Goal: Communication & Community: Connect with others

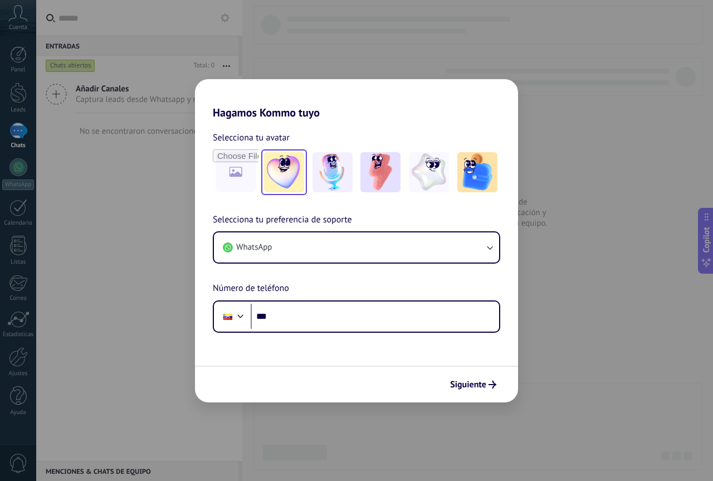
click at [289, 166] on img at bounding box center [284, 172] width 40 height 40
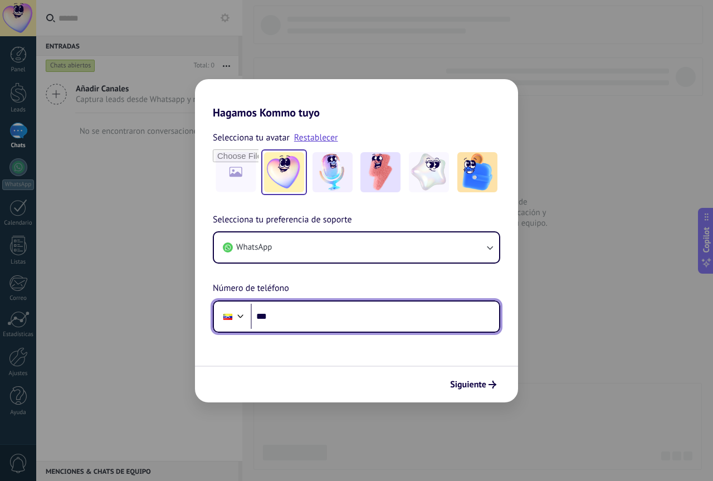
click at [315, 309] on input "***" at bounding box center [375, 317] width 249 height 26
type input "**********"
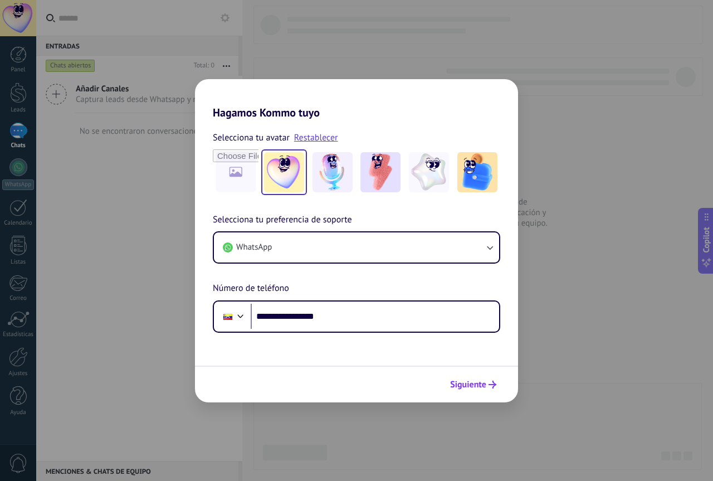
click at [469, 383] on span "Siguiente" at bounding box center [468, 385] width 36 height 8
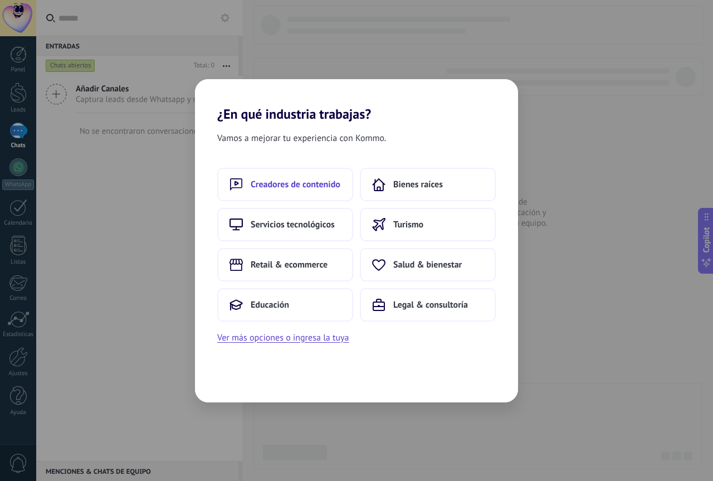
click at [293, 188] on span "Creadores de contenido" at bounding box center [296, 184] width 90 height 11
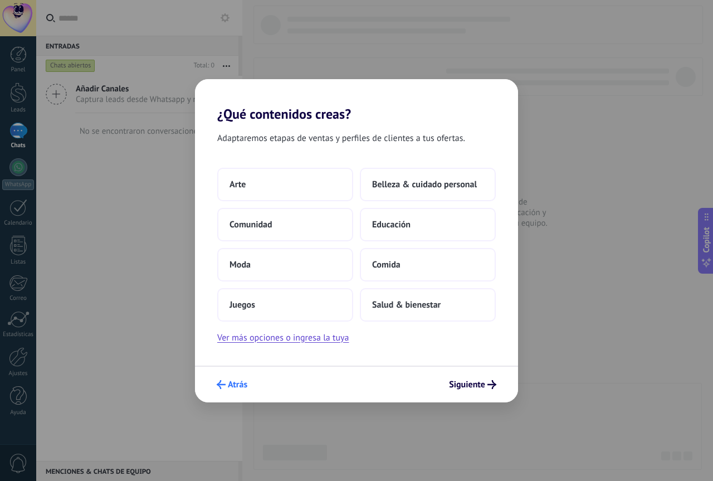
click at [229, 388] on span "Atrás" at bounding box center [238, 385] width 20 height 8
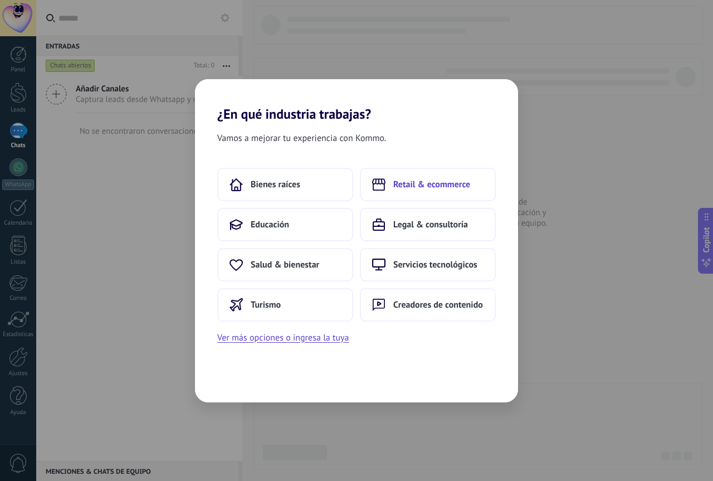
click at [430, 186] on span "Retail & ecommerce" at bounding box center [431, 184] width 77 height 11
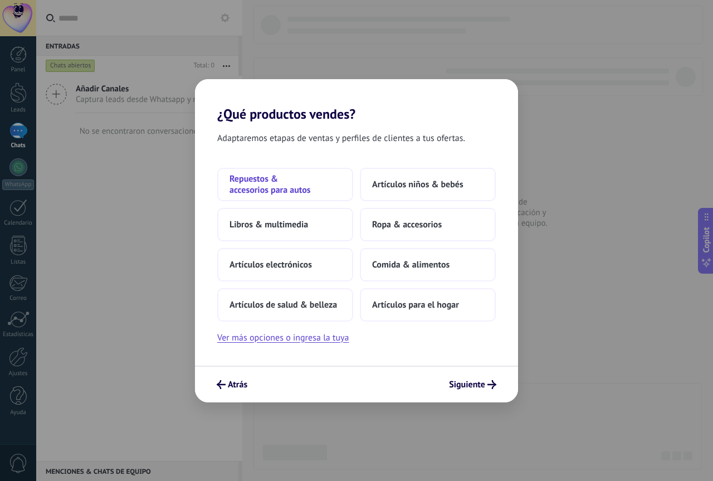
click at [285, 184] on span "Repuestos & accesorios para autos" at bounding box center [285, 184] width 111 height 22
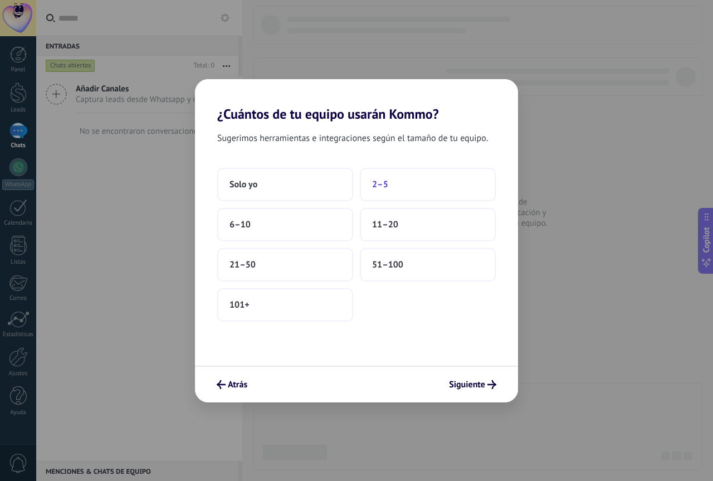
click at [416, 192] on button "2–5" at bounding box center [428, 184] width 136 height 33
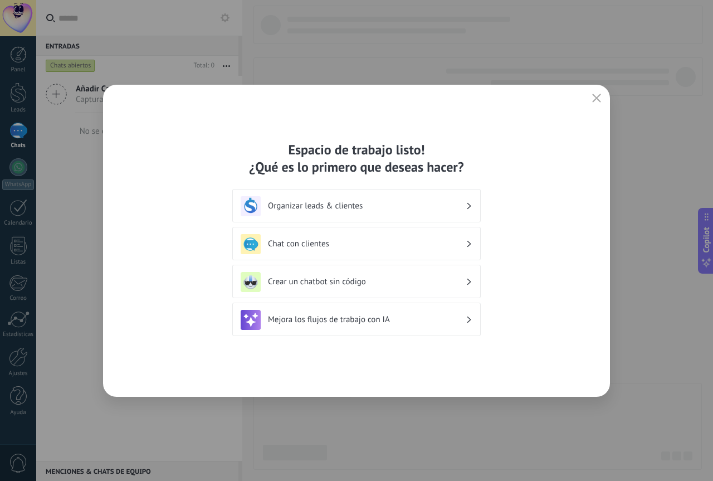
click at [374, 245] on h3 "Chat con clientes" at bounding box center [367, 244] width 198 height 11
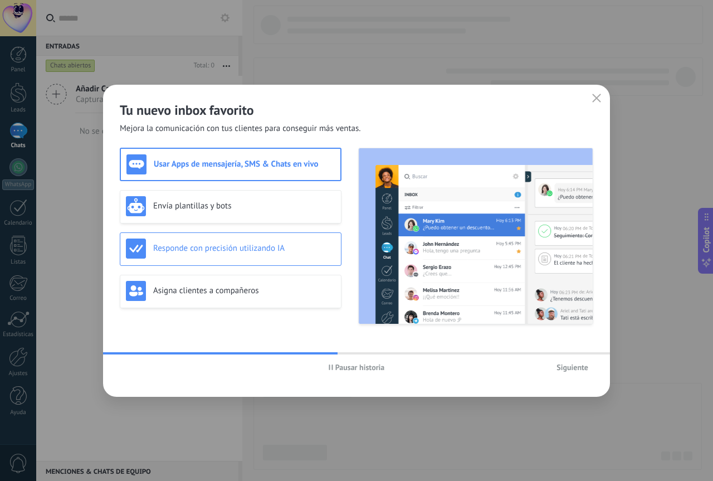
click at [228, 246] on h3 "Responde con precisión utilizando IA" at bounding box center [244, 248] width 182 height 11
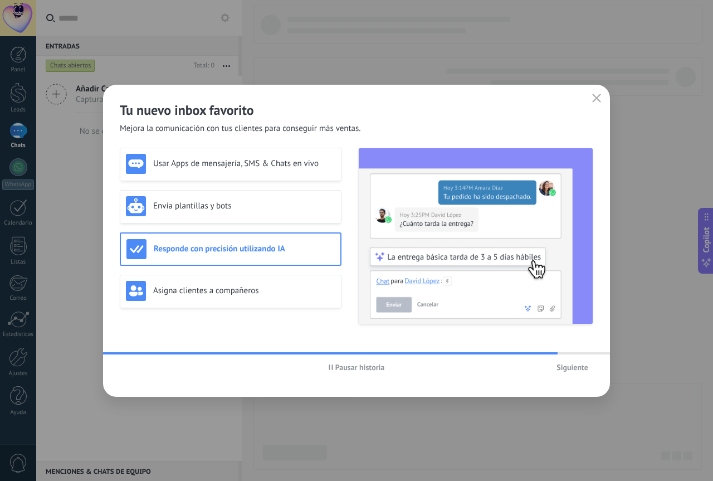
click at [577, 367] on span "Siguiente" at bounding box center [573, 367] width 32 height 8
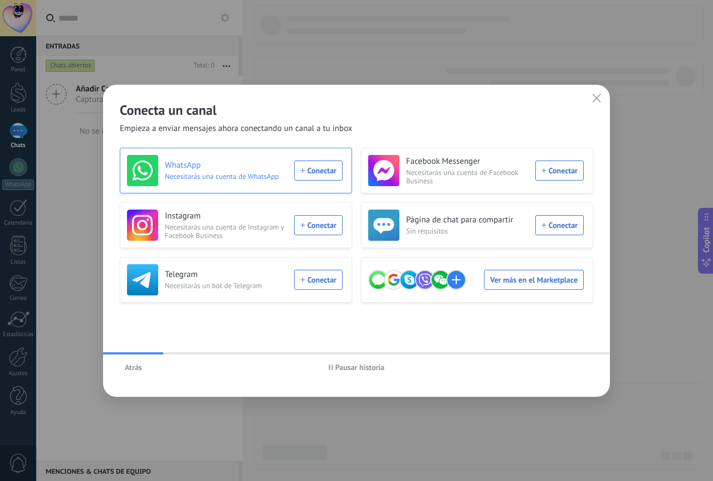
click at [310, 172] on div "WhatsApp Necesitarás una cuenta de WhatsApp Conectar" at bounding box center [235, 170] width 216 height 31
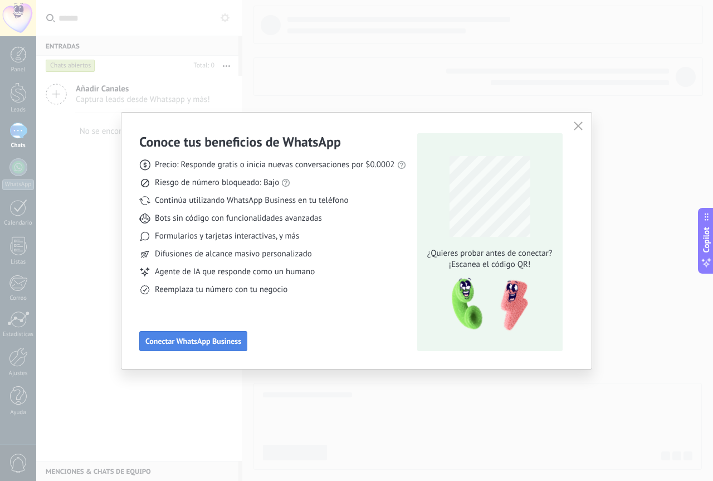
click at [219, 342] on span "Conectar WhatsApp Business" at bounding box center [193, 341] width 96 height 8
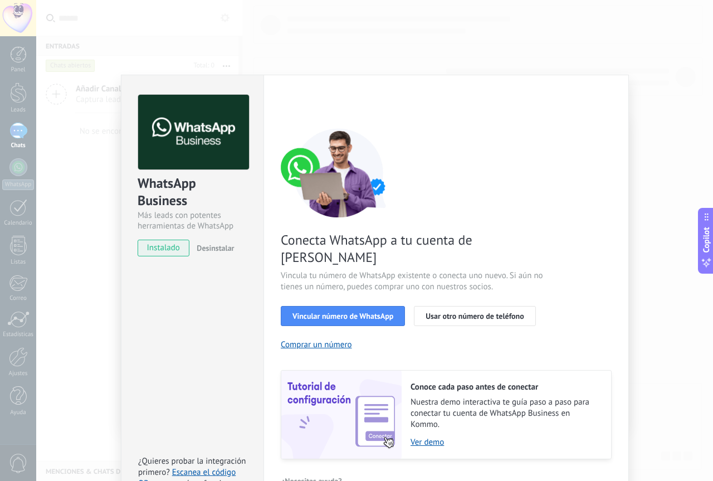
scroll to position [11, 0]
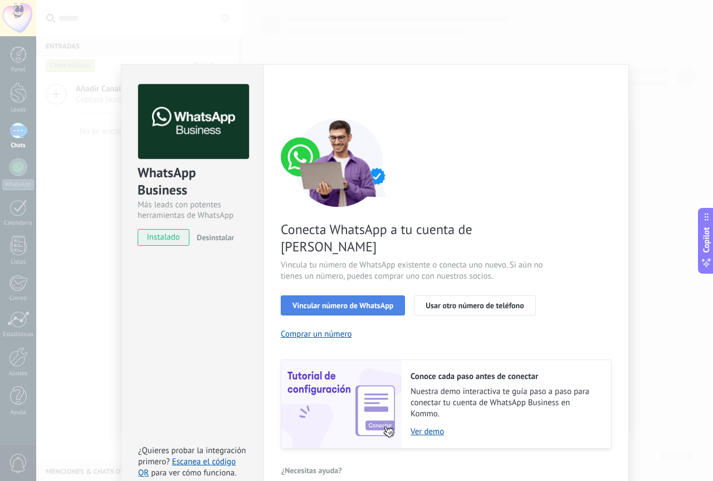
click at [358, 302] on span "Vincular número de WhatsApp" at bounding box center [343, 306] width 101 height 8
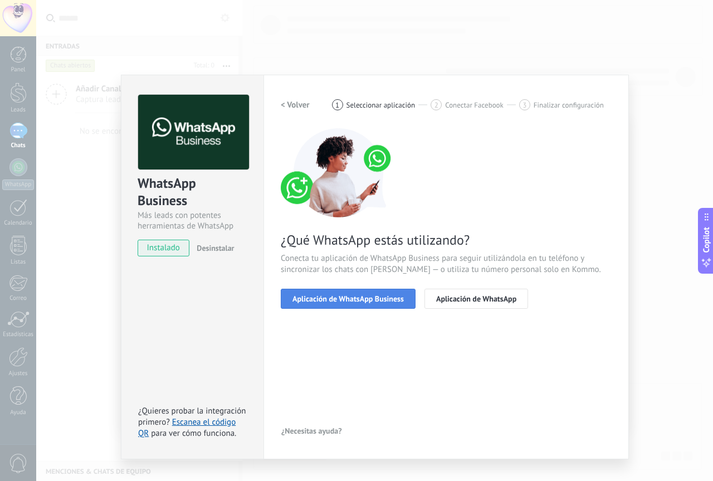
click at [361, 299] on span "Aplicación de WhatsApp Business" at bounding box center [348, 299] width 111 height 8
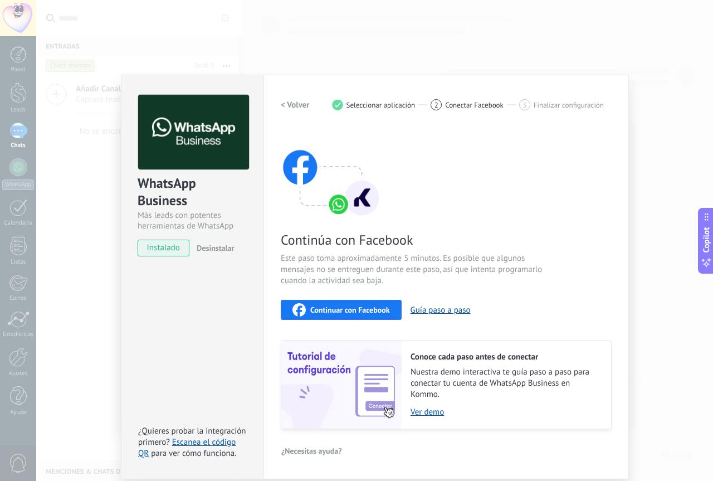
click at [349, 310] on span "Continuar con Facebook" at bounding box center [350, 310] width 80 height 8
